Goal: Entertainment & Leisure: Consume media (video, audio)

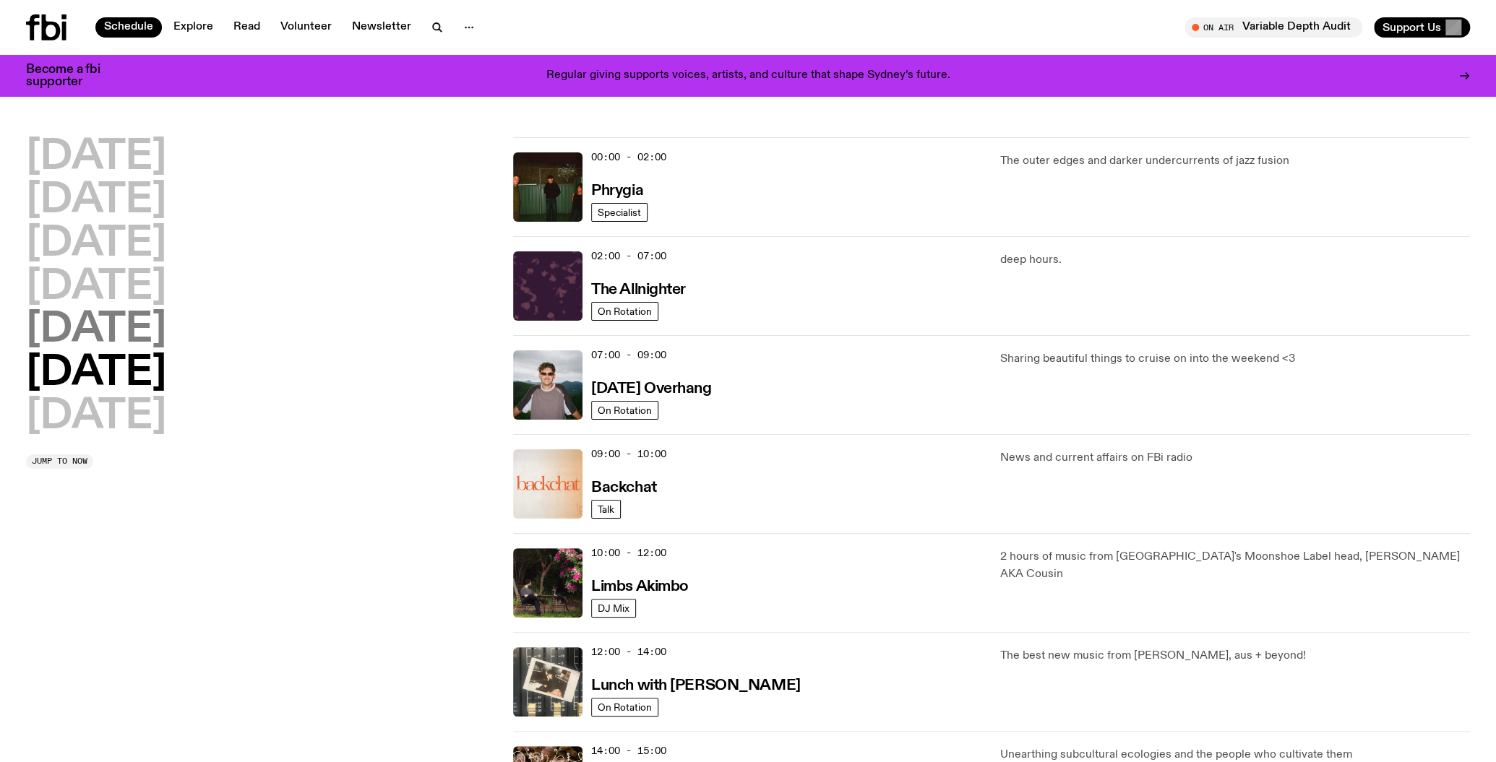
click at [133, 319] on h2 "[DATE]" at bounding box center [96, 330] width 140 height 40
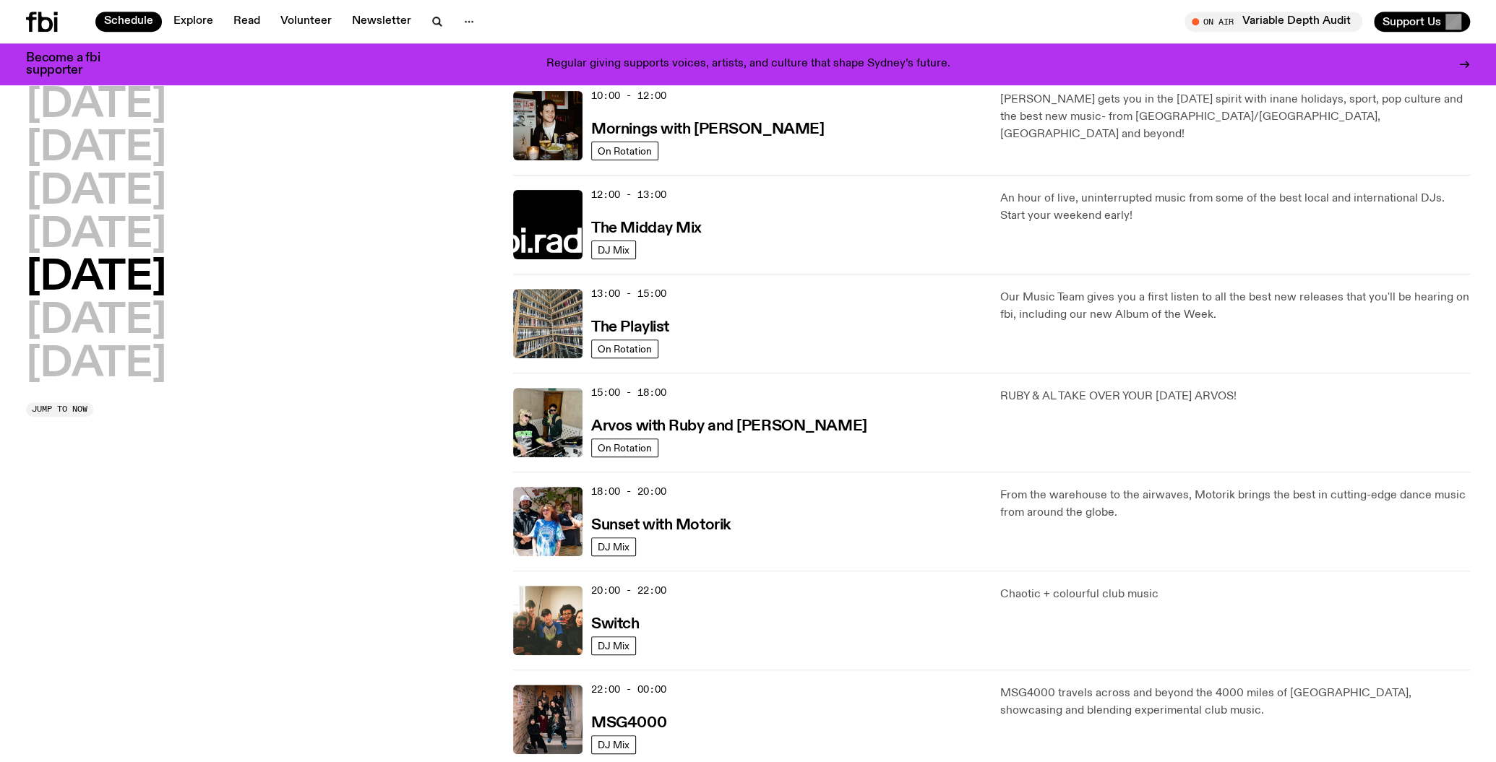
scroll to position [269, 0]
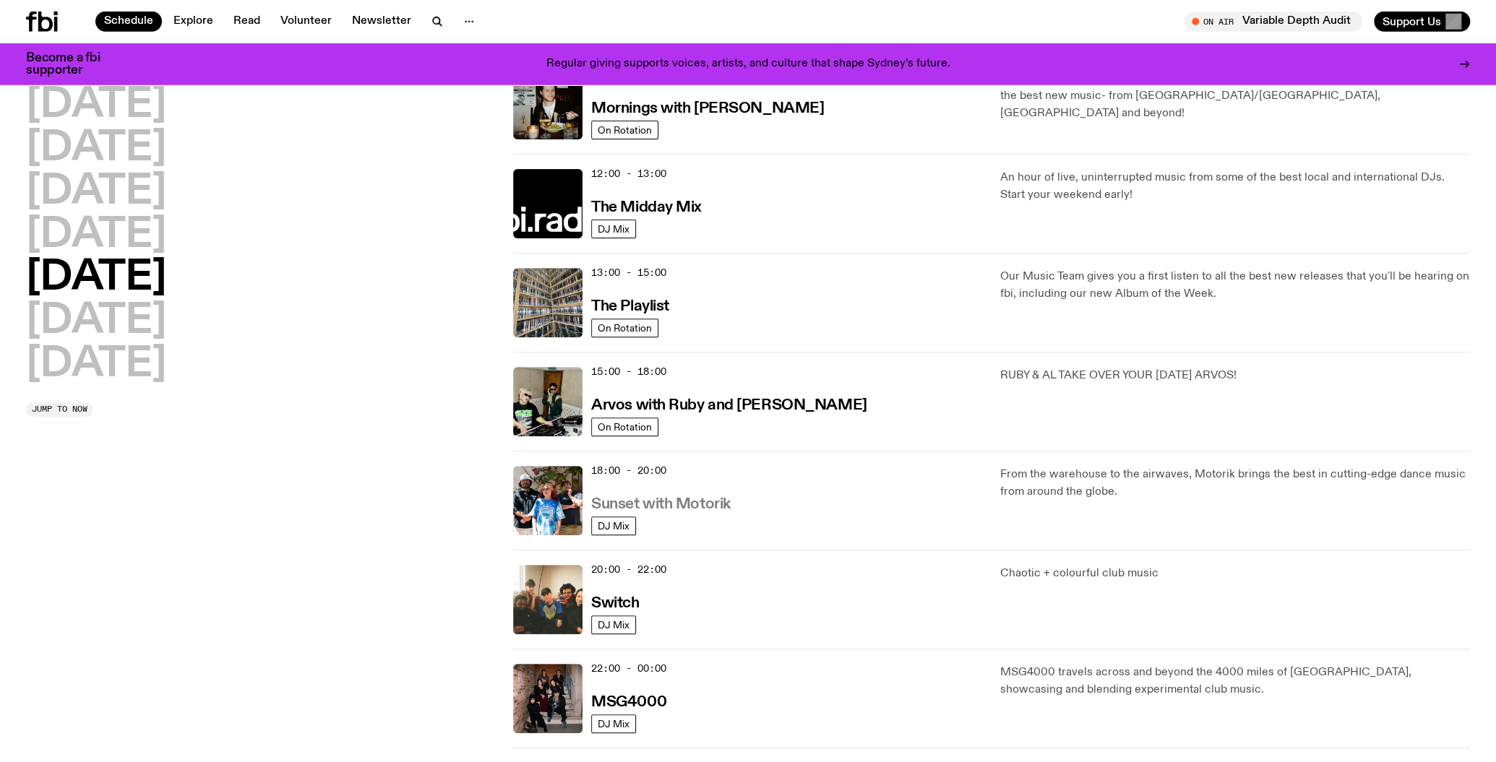
click at [715, 505] on h3 "Sunset with Motorik" at bounding box center [660, 504] width 139 height 15
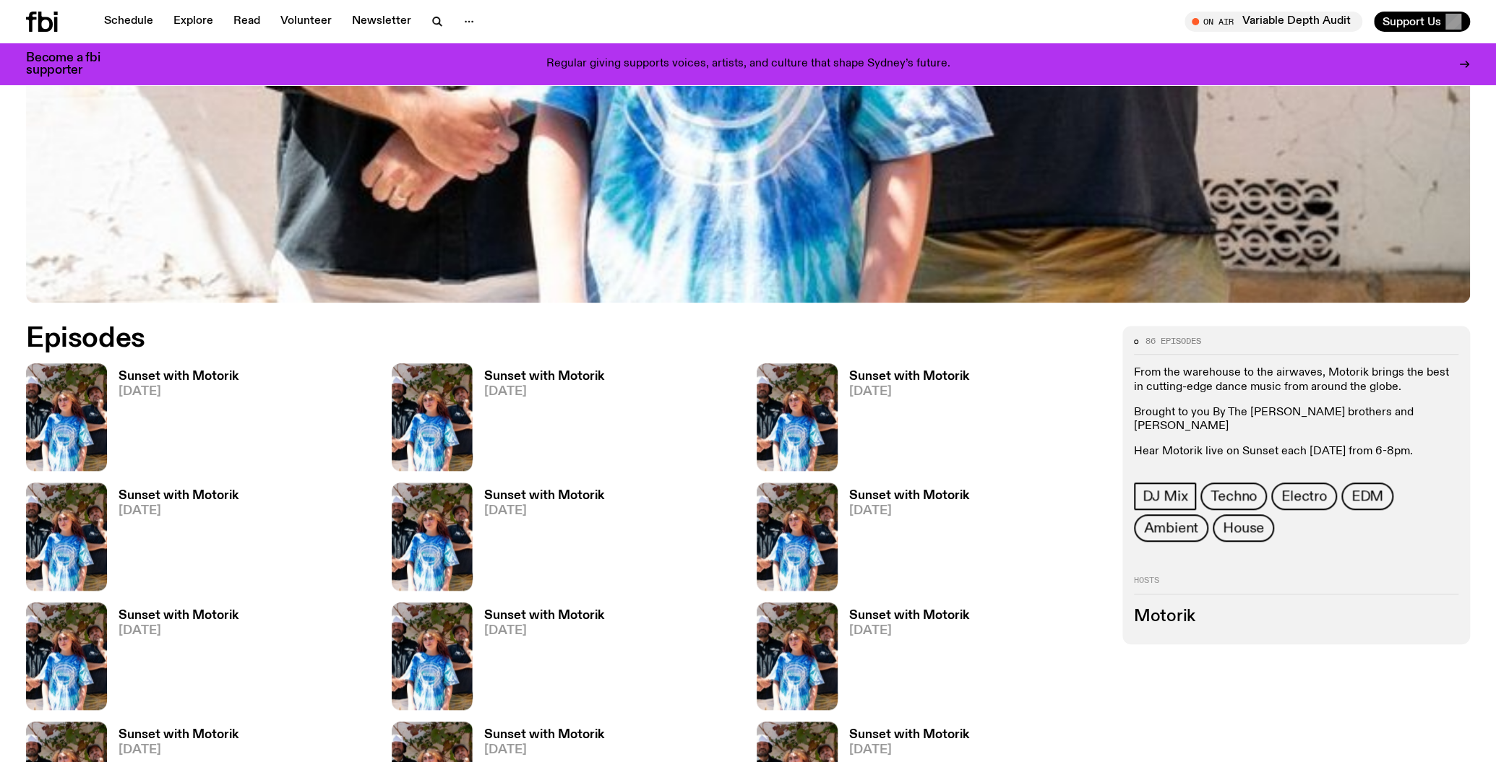
scroll to position [835, 0]
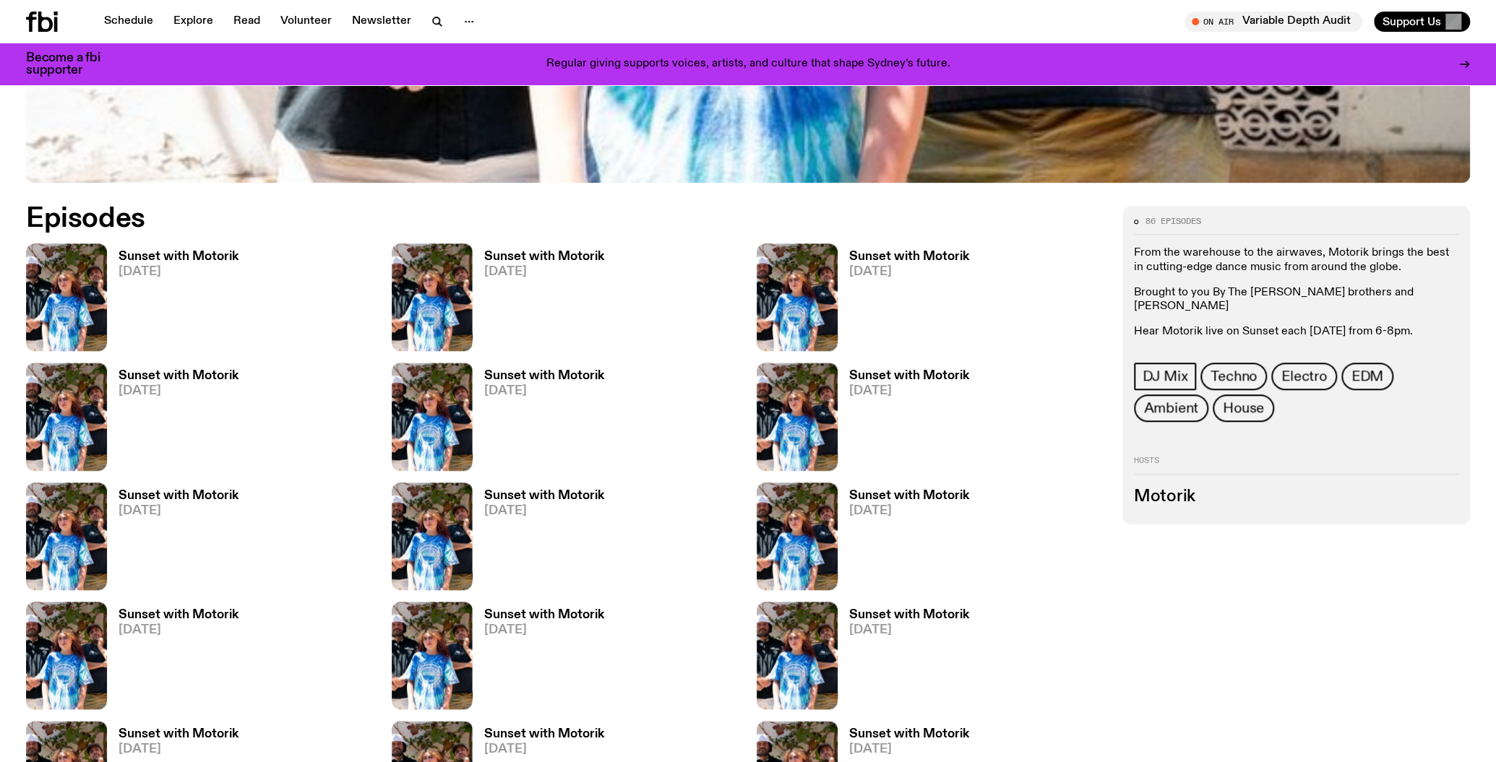
click at [209, 259] on h3 "Sunset with Motorik" at bounding box center [179, 257] width 120 height 12
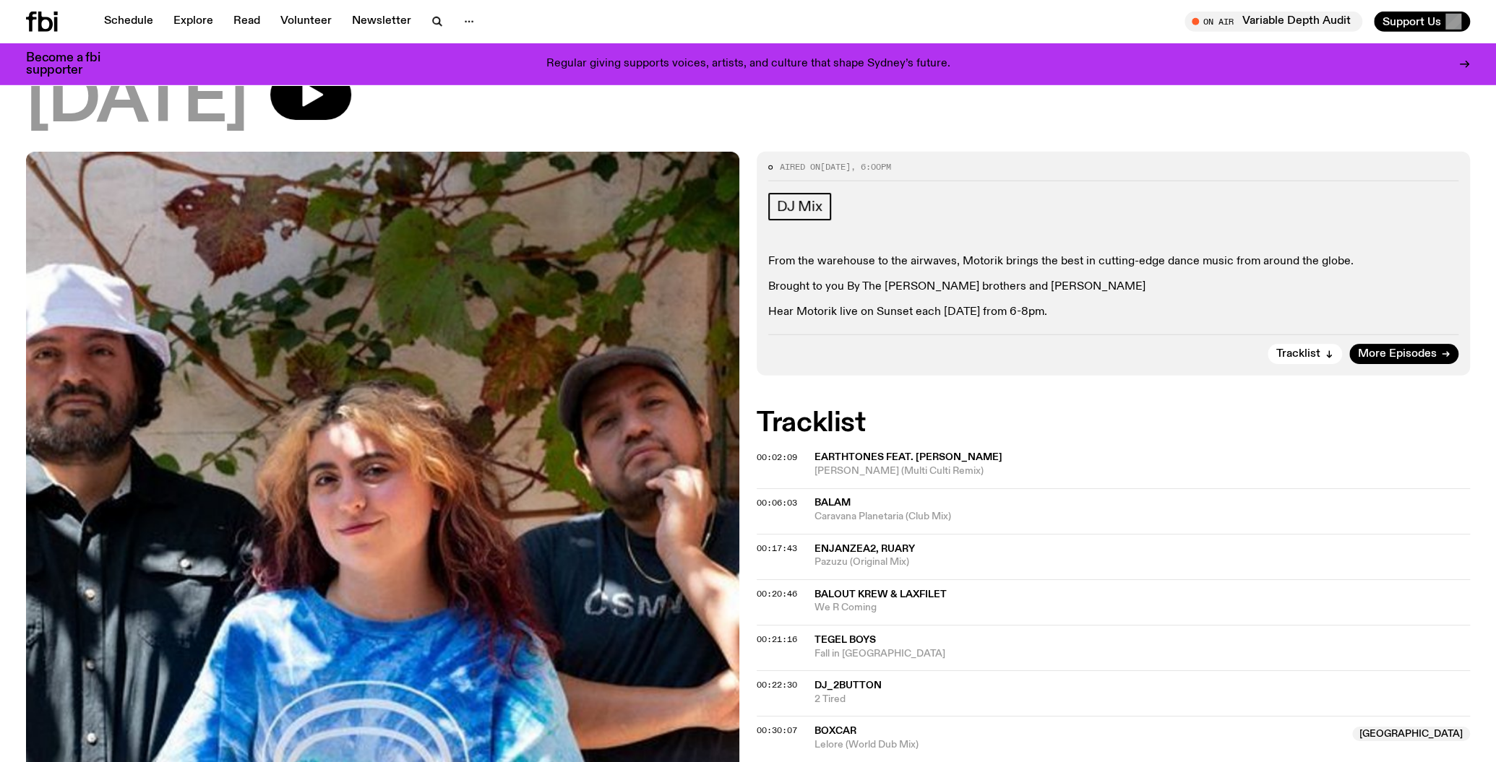
scroll to position [152, 0]
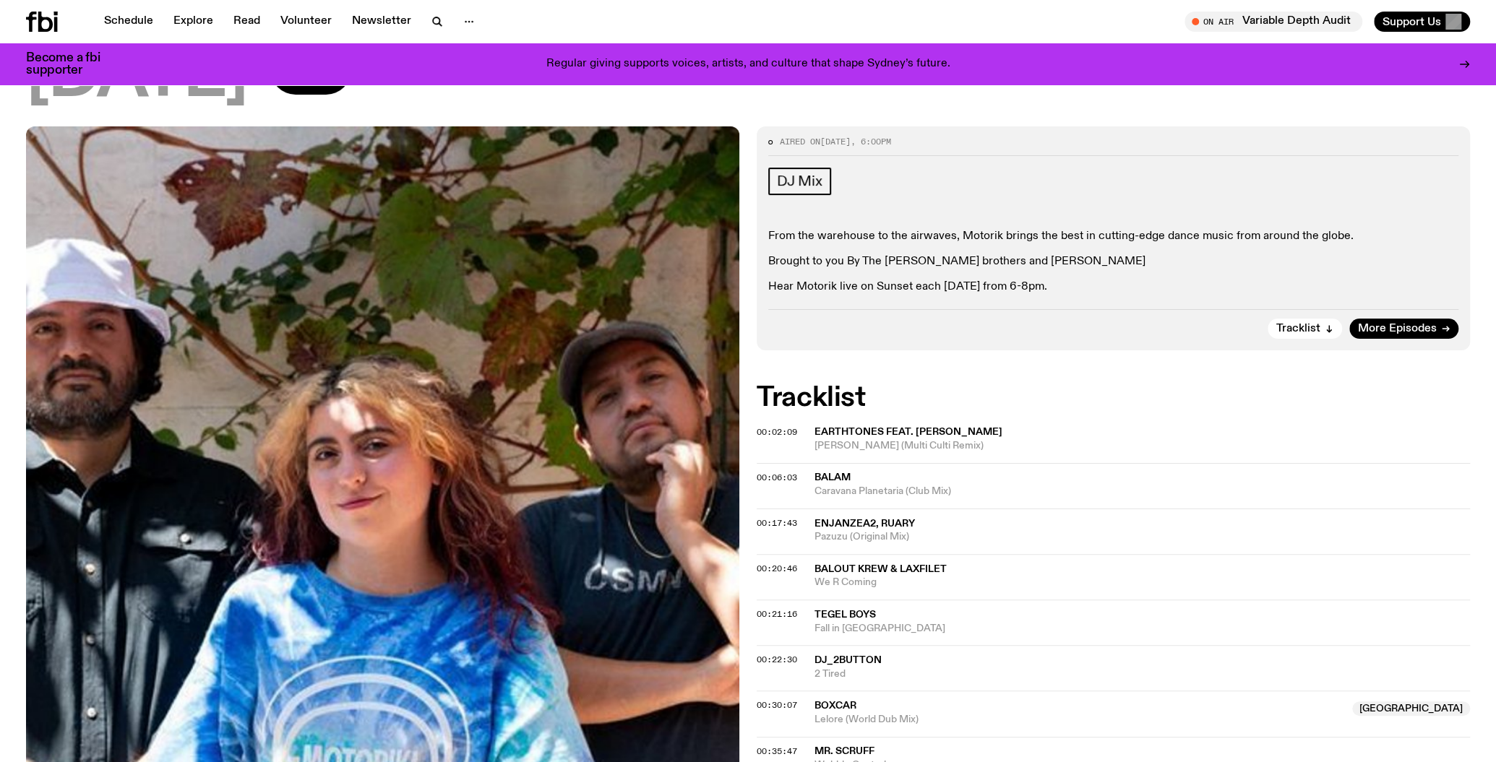
drag, startPoint x: 976, startPoint y: 443, endPoint x: 814, endPoint y: 431, distance: 163.0
click at [814, 439] on span "[PERSON_NAME] (Multi Culti Remix)" at bounding box center [1141, 446] width 655 height 14
